Goal: Task Accomplishment & Management: Complete application form

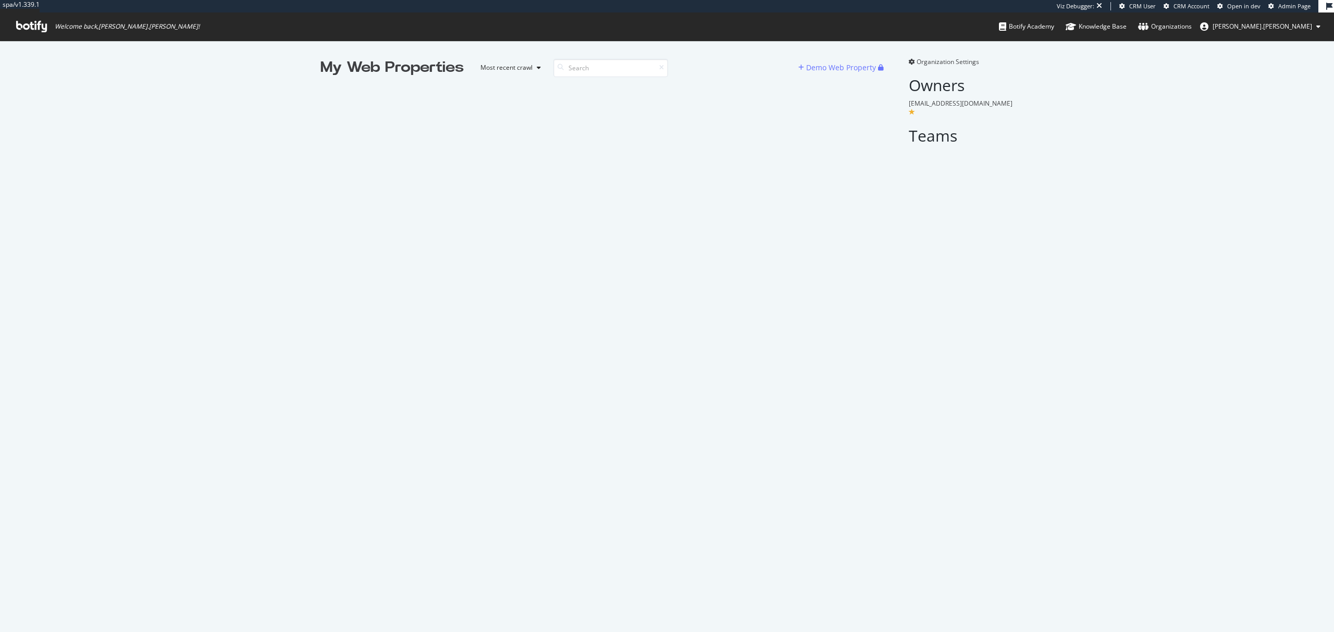
scroll to position [622, 1313]
click at [841, 73] on div "Demo Web Property" at bounding box center [838, 68] width 80 height 16
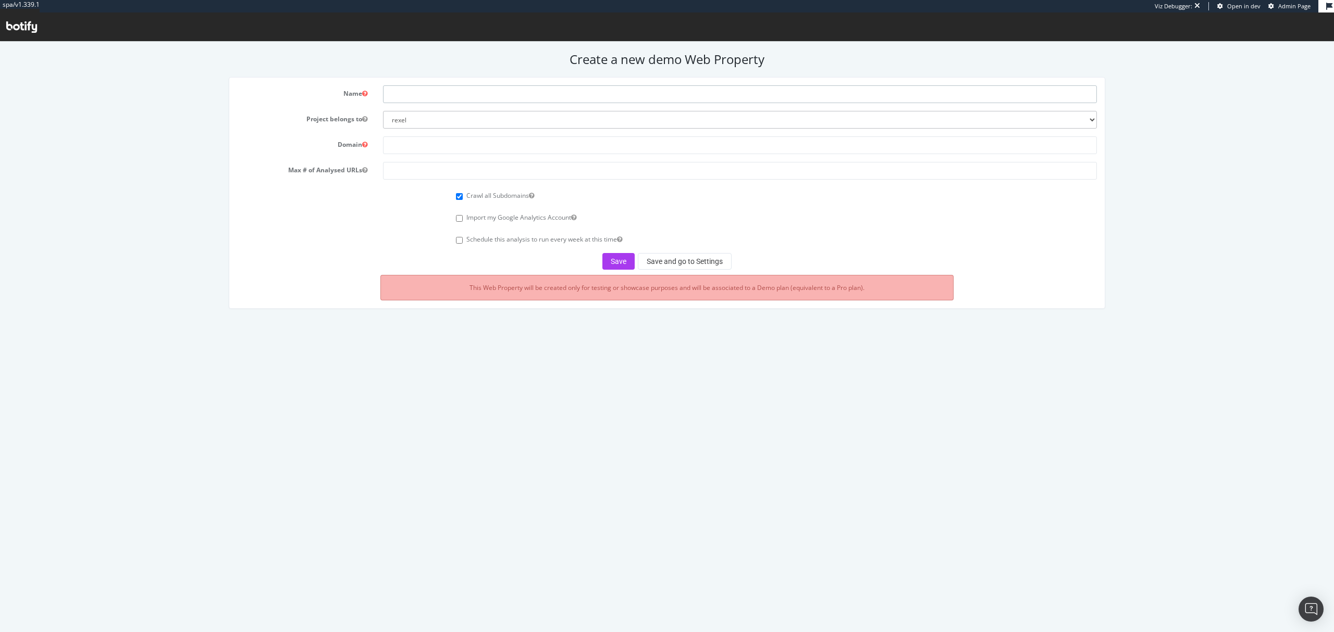
click at [502, 96] on input "text" at bounding box center [739, 94] width 713 height 18
drag, startPoint x: 376, startPoint y: 107, endPoint x: 393, endPoint y: 114, distance: 17.8
click at [376, 107] on form "Name Project belongs to rexel euromaster0 monaco2024 apac-crawl-prospect uk-cra…" at bounding box center [666, 177] width 859 height 184
click at [442, 131] on form "Name Project belongs to rexel euromaster0 monaco2024 apac-crawl-prospect uk-cra…" at bounding box center [666, 177] width 859 height 184
click at [452, 121] on select "rexel euromaster0 monaco2024 apac-crawl-prospect uk-crawl-prospect us-crawl-pro…" at bounding box center [739, 120] width 713 height 18
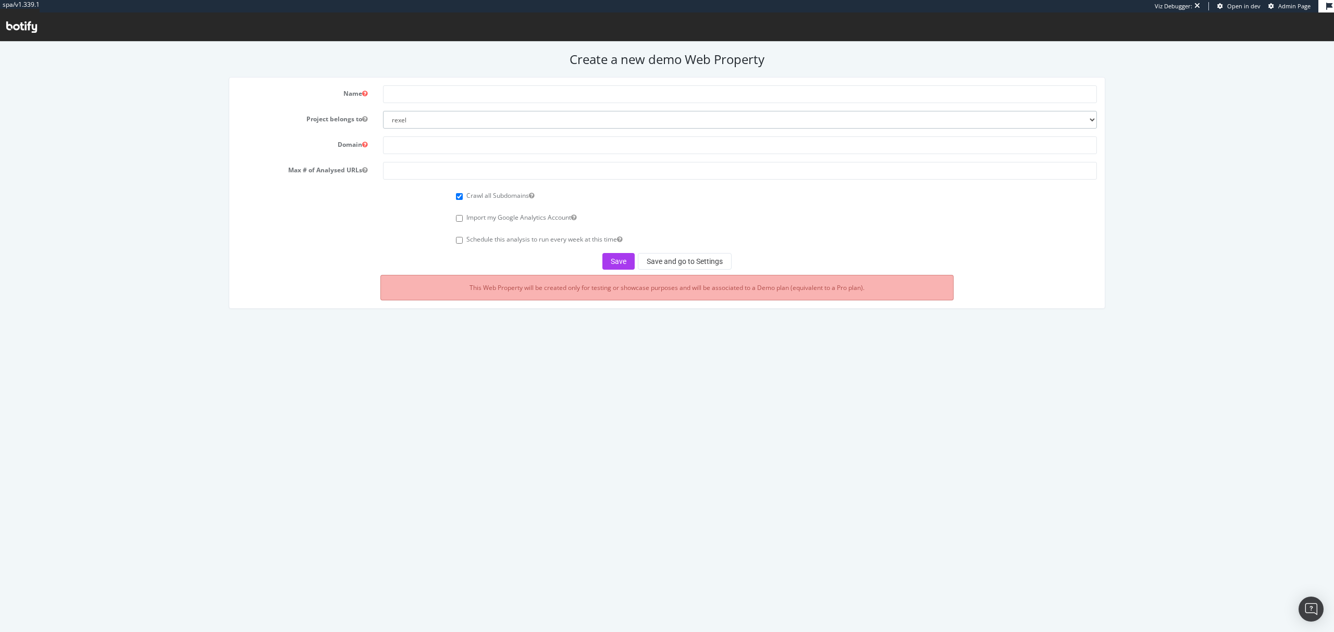
click at [383, 111] on select "rexel euromaster0 monaco2024 apac-crawl-prospect uk-crawl-prospect us-crawl-pro…" at bounding box center [739, 120] width 713 height 18
click at [642, 132] on form "Name Project belongs to rexel euromaster0 monaco2024 apac-crawl-prospect uk-cra…" at bounding box center [666, 177] width 859 height 184
click at [642, 121] on select "rexel euromaster0 monaco2024 apac-crawl-prospect uk-crawl-prospect us-crawl-pro…" at bounding box center [739, 120] width 713 height 18
select select "44844"
click at [1175, 161] on div "Name Project belongs to rexel euromaster0 monaco2024 apac-crawl-prospect uk-cra…" at bounding box center [667, 198] width 1330 height 242
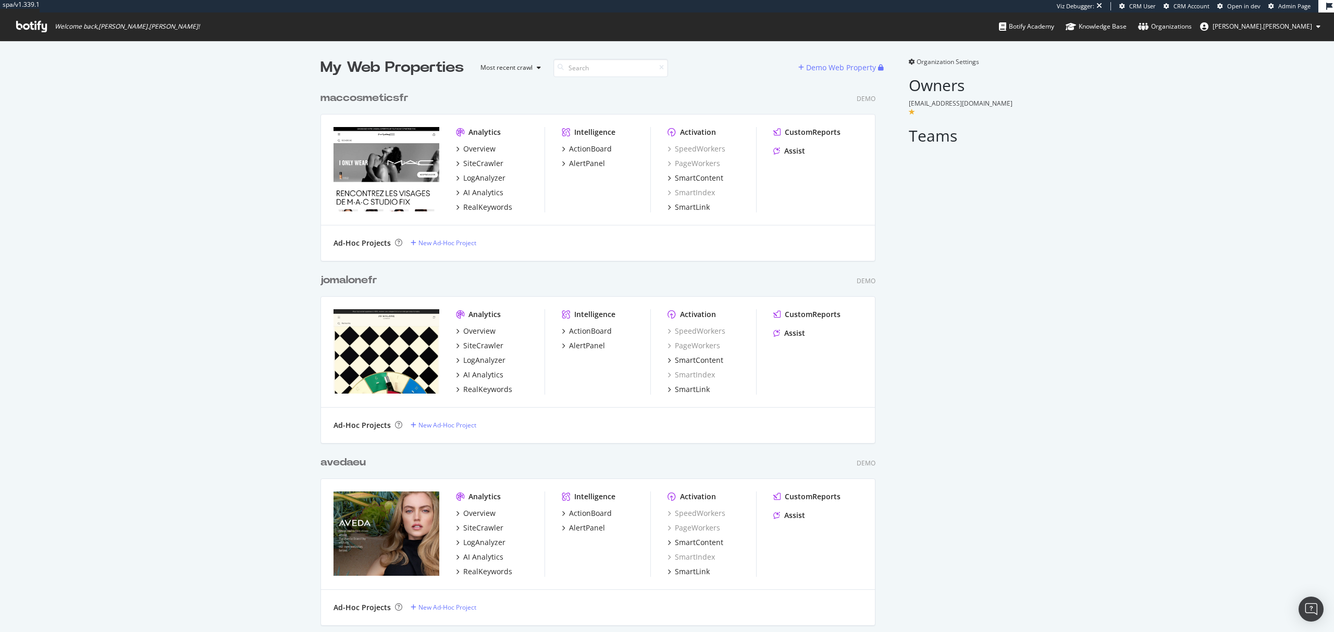
scroll to position [2360, 553]
